Goal: Check status: Check status

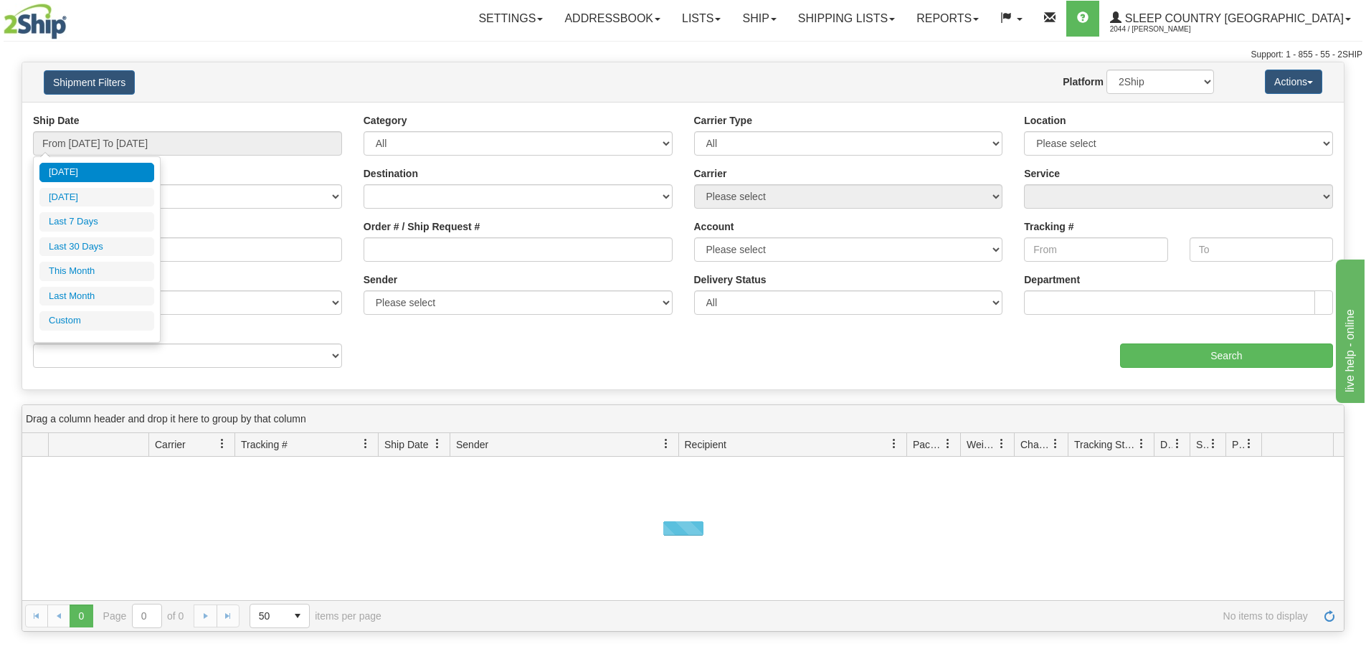
click at [113, 141] on input "From [DATE] To [DATE]" at bounding box center [187, 143] width 309 height 24
click at [119, 248] on li "Last 30 Days" at bounding box center [96, 246] width 115 height 19
type input "From [DATE] To [DATE]"
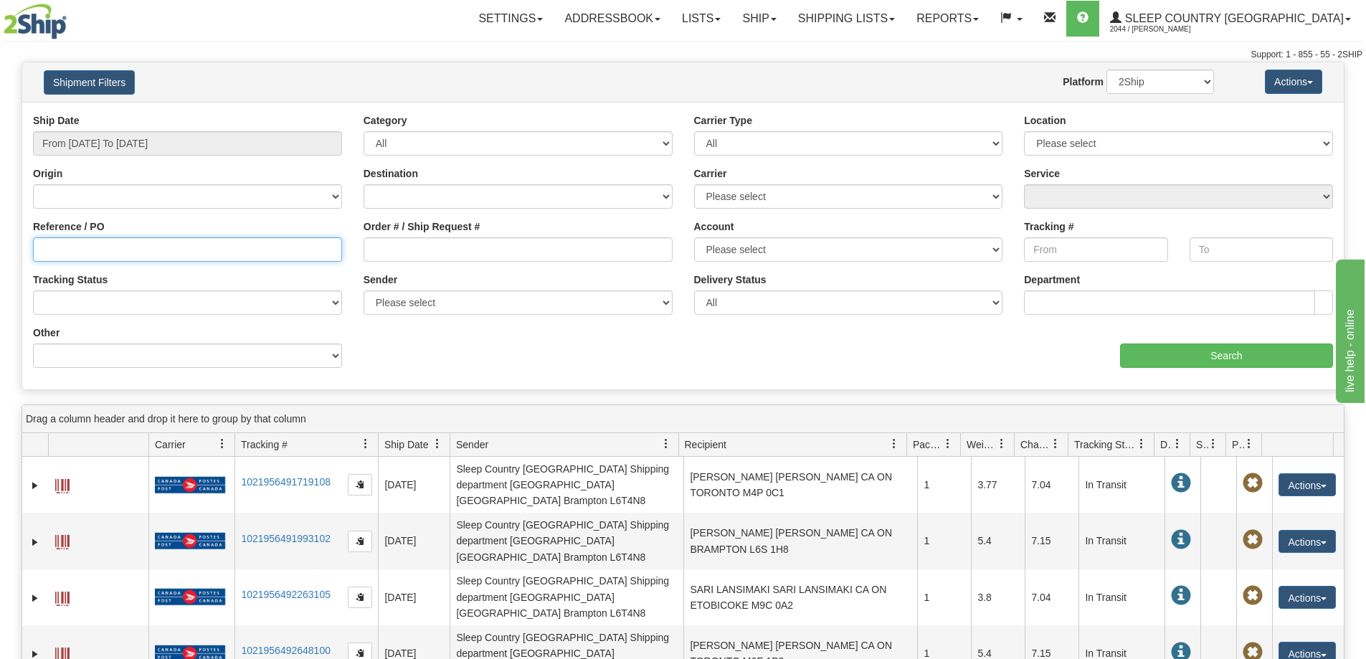
drag, startPoint x: 40, startPoint y: 252, endPoint x: 52, endPoint y: 256, distance: 12.0
click at [39, 253] on input "Reference / PO" at bounding box center [187, 249] width 309 height 24
paste input "9002H986870"
type input "9002H986870"
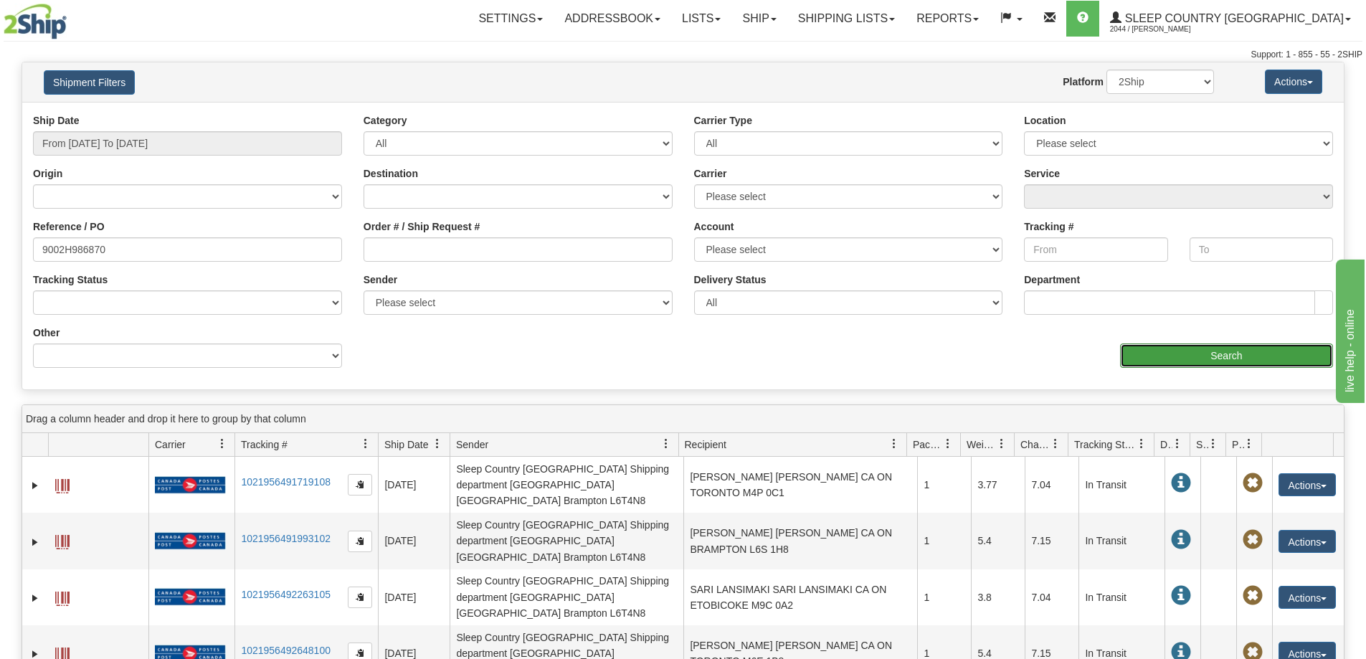
click at [1179, 357] on input "Search" at bounding box center [1226, 355] width 213 height 24
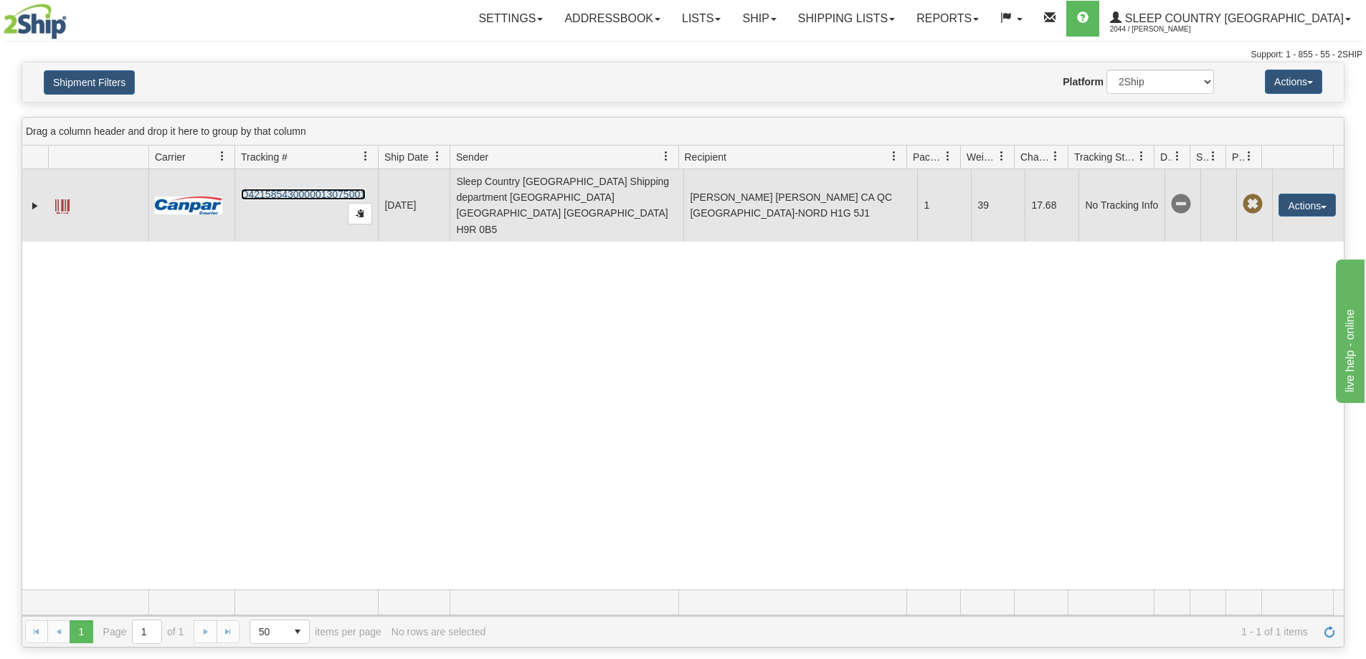
click at [285, 189] on link "D421585430000013075001" at bounding box center [303, 194] width 125 height 11
